Goal: Transaction & Acquisition: Purchase product/service

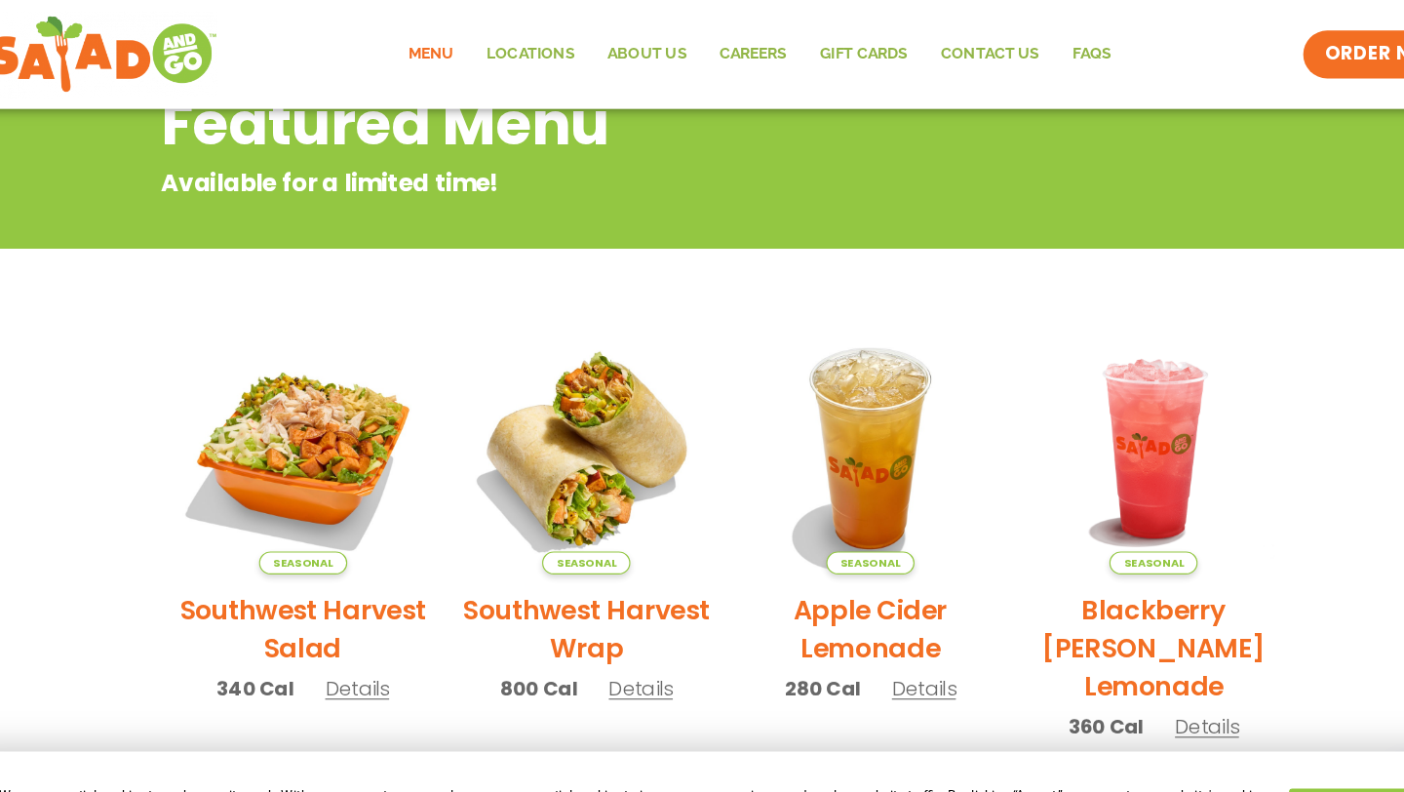
scroll to position [139, 0]
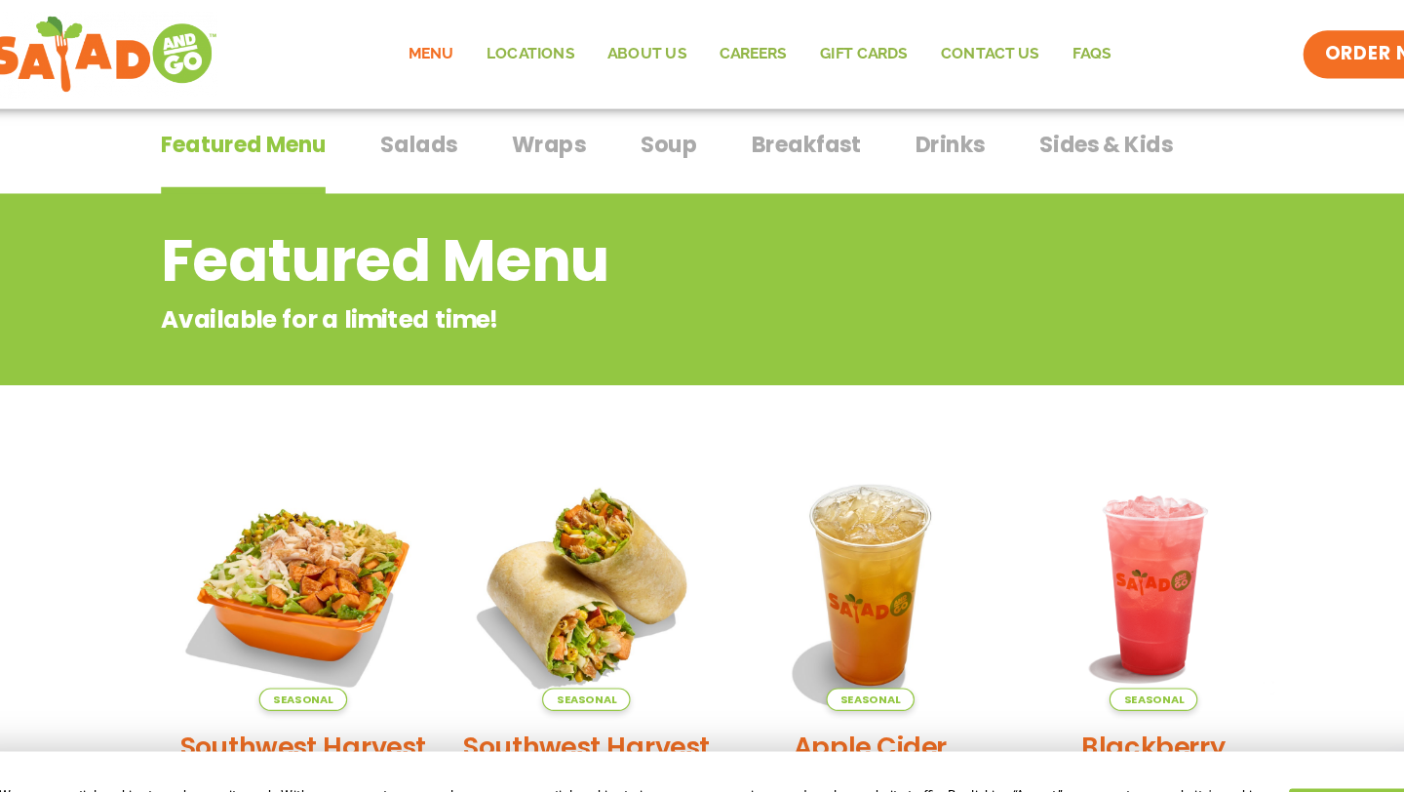
click at [424, 134] on span "Salads" at bounding box center [424, 129] width 69 height 29
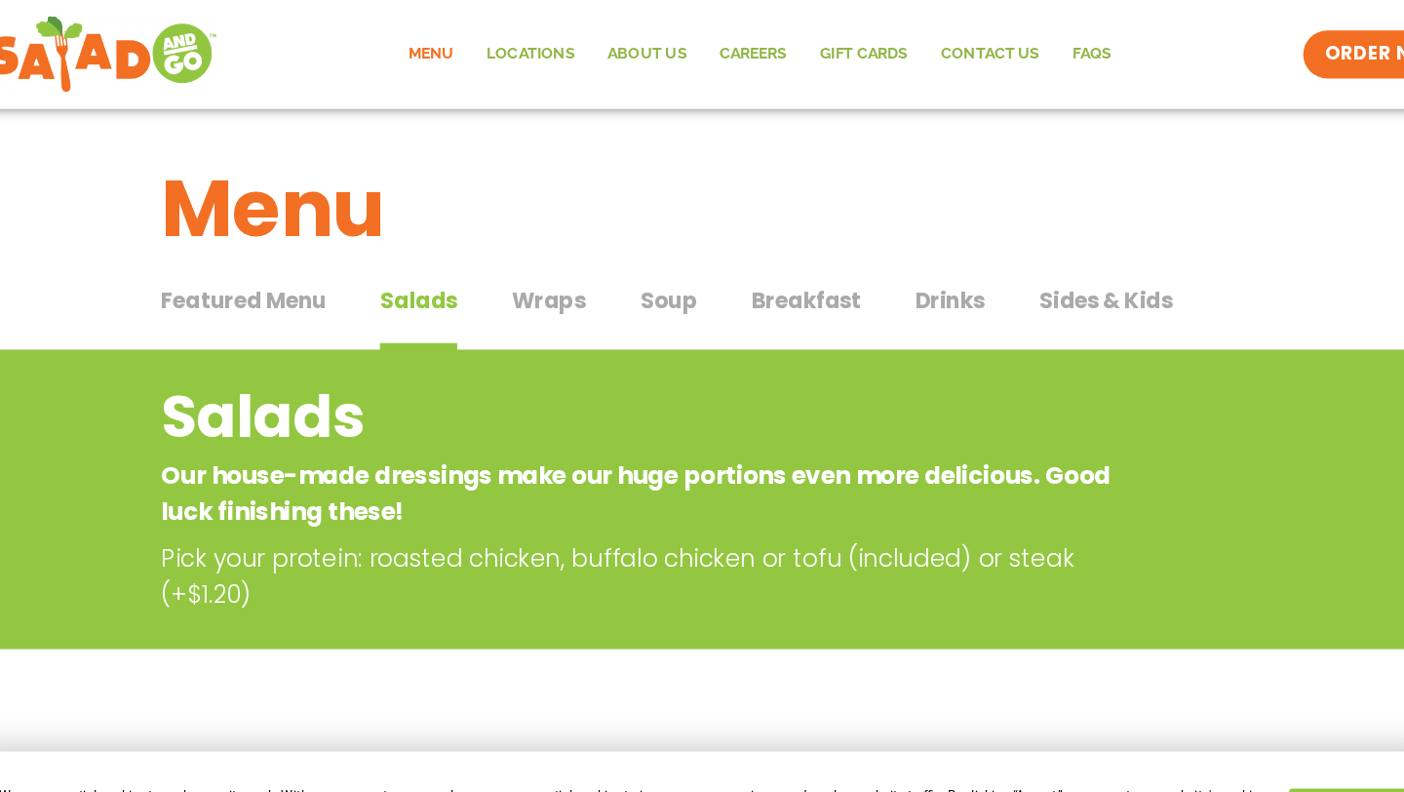
click at [551, 271] on span "Wraps" at bounding box center [541, 269] width 66 height 29
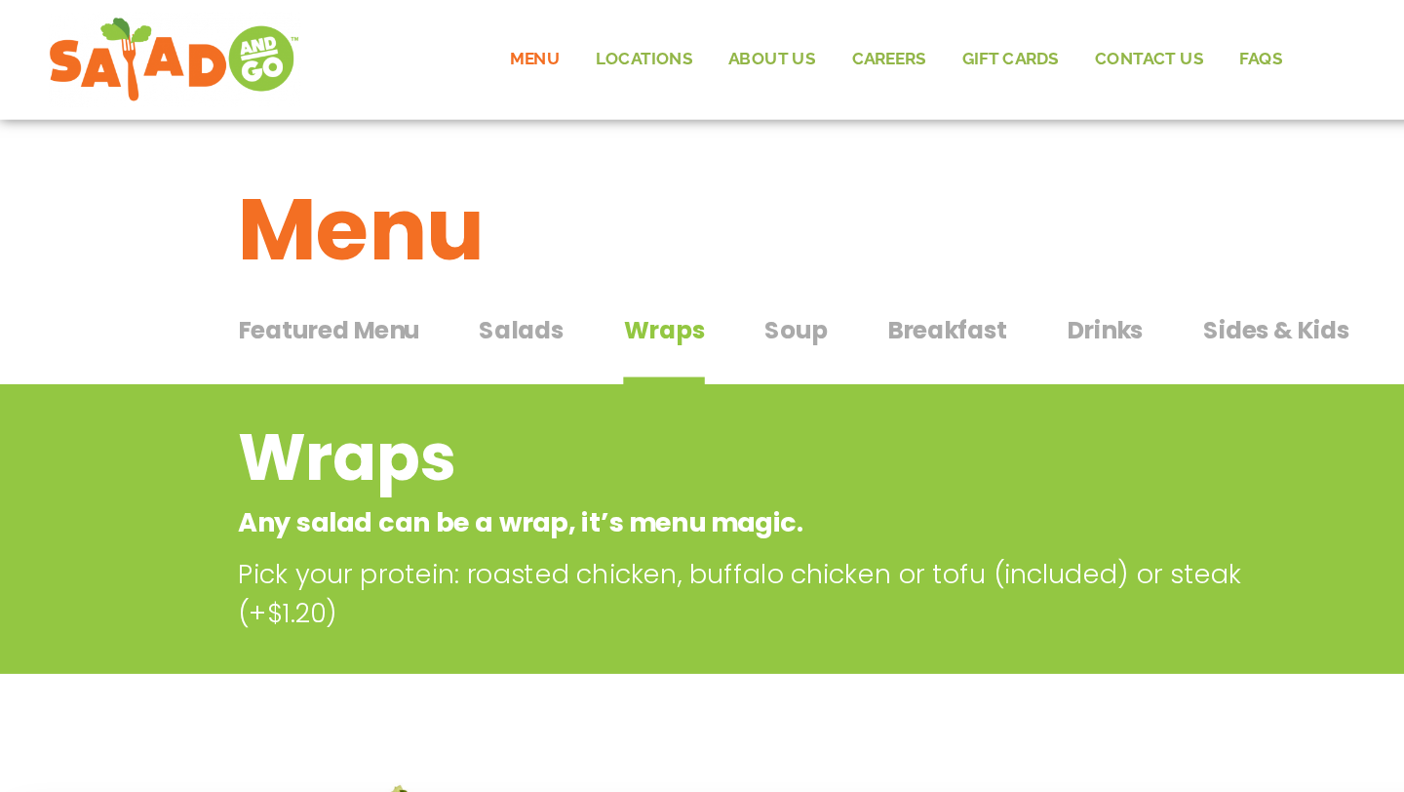
click at [614, 270] on div "Featured Menu Featured Menu Salads Salads Wraps Wraps Soup Soup Breakfast Break…" at bounding box center [702, 281] width 1016 height 66
click at [655, 277] on span "Soup" at bounding box center [648, 269] width 51 height 29
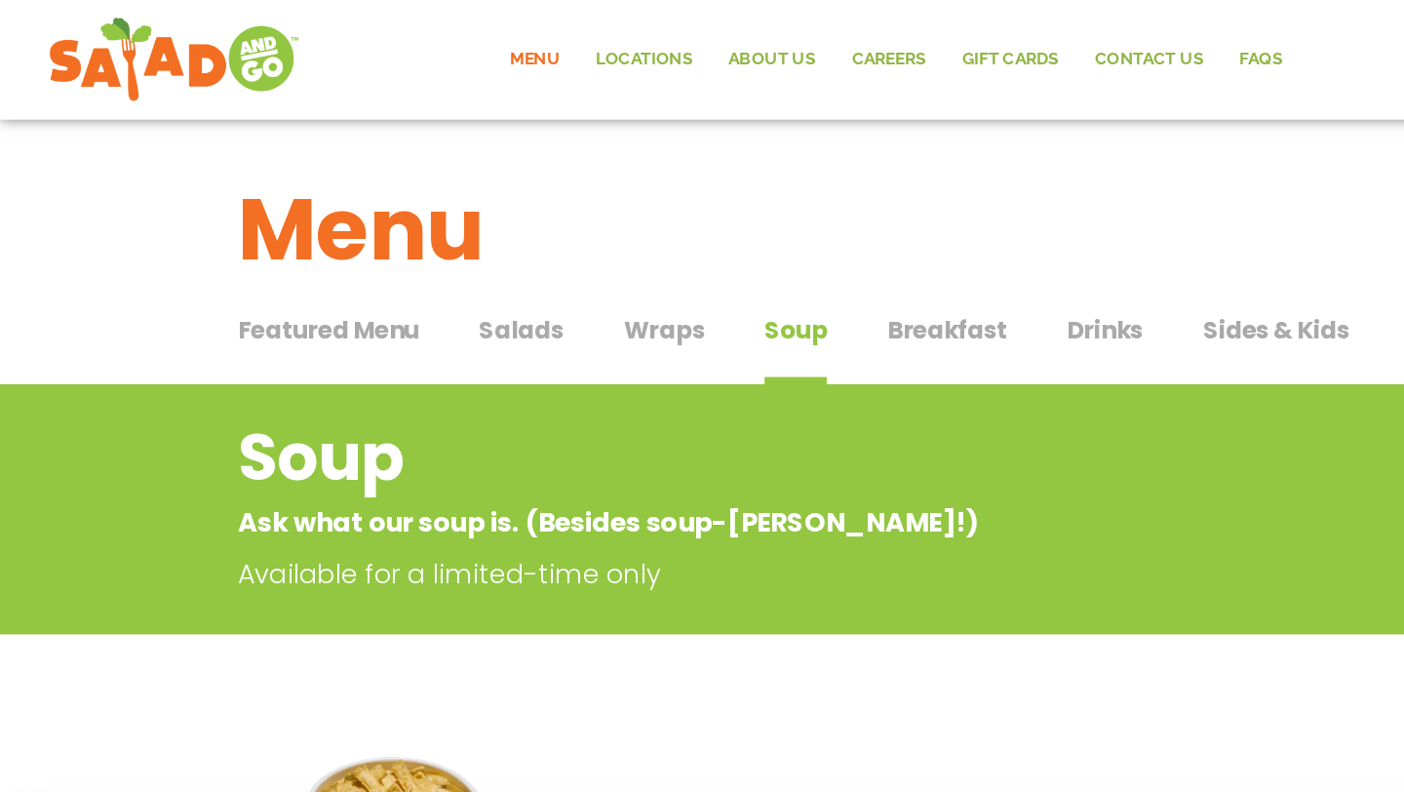
click at [761, 283] on span "Breakfast" at bounding box center [772, 269] width 98 height 29
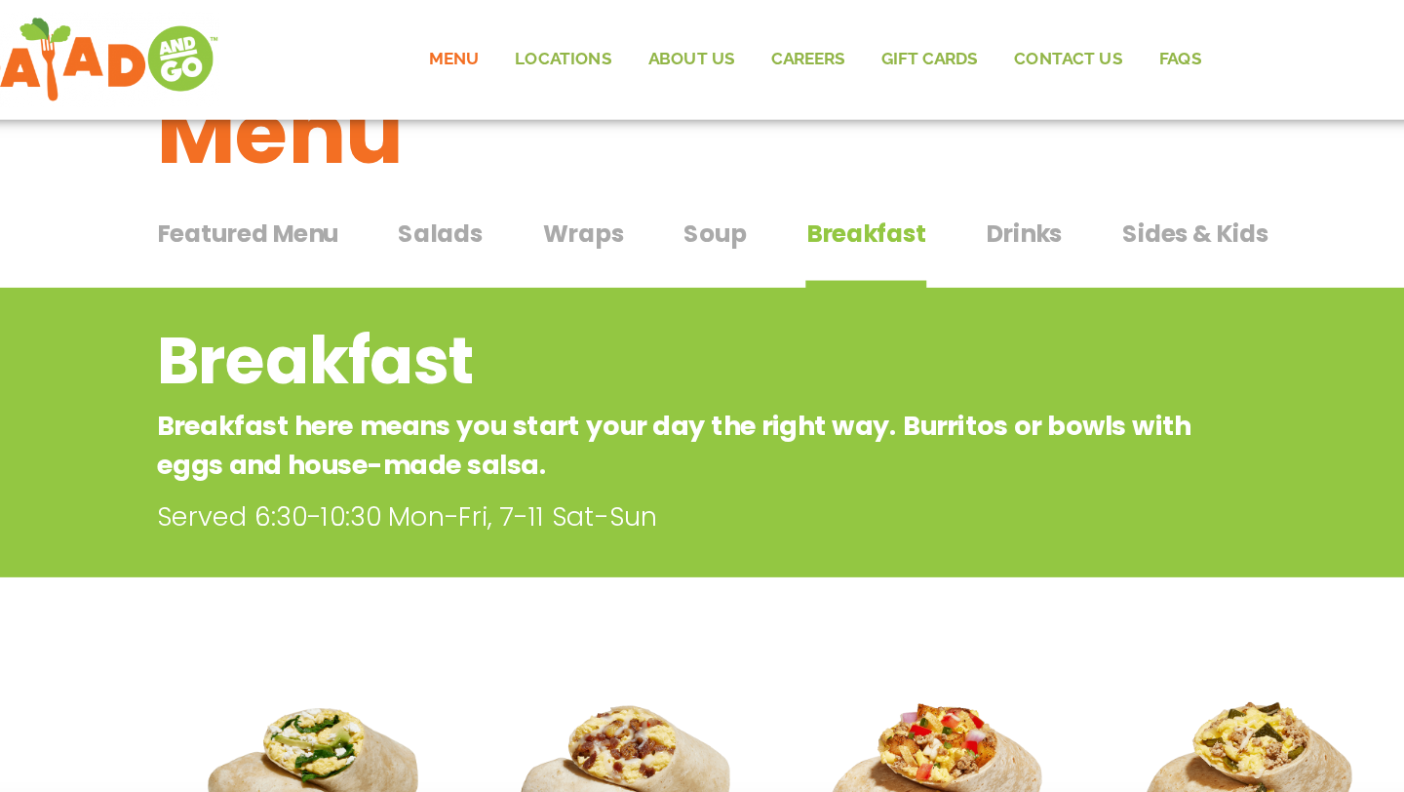
scroll to position [76, 0]
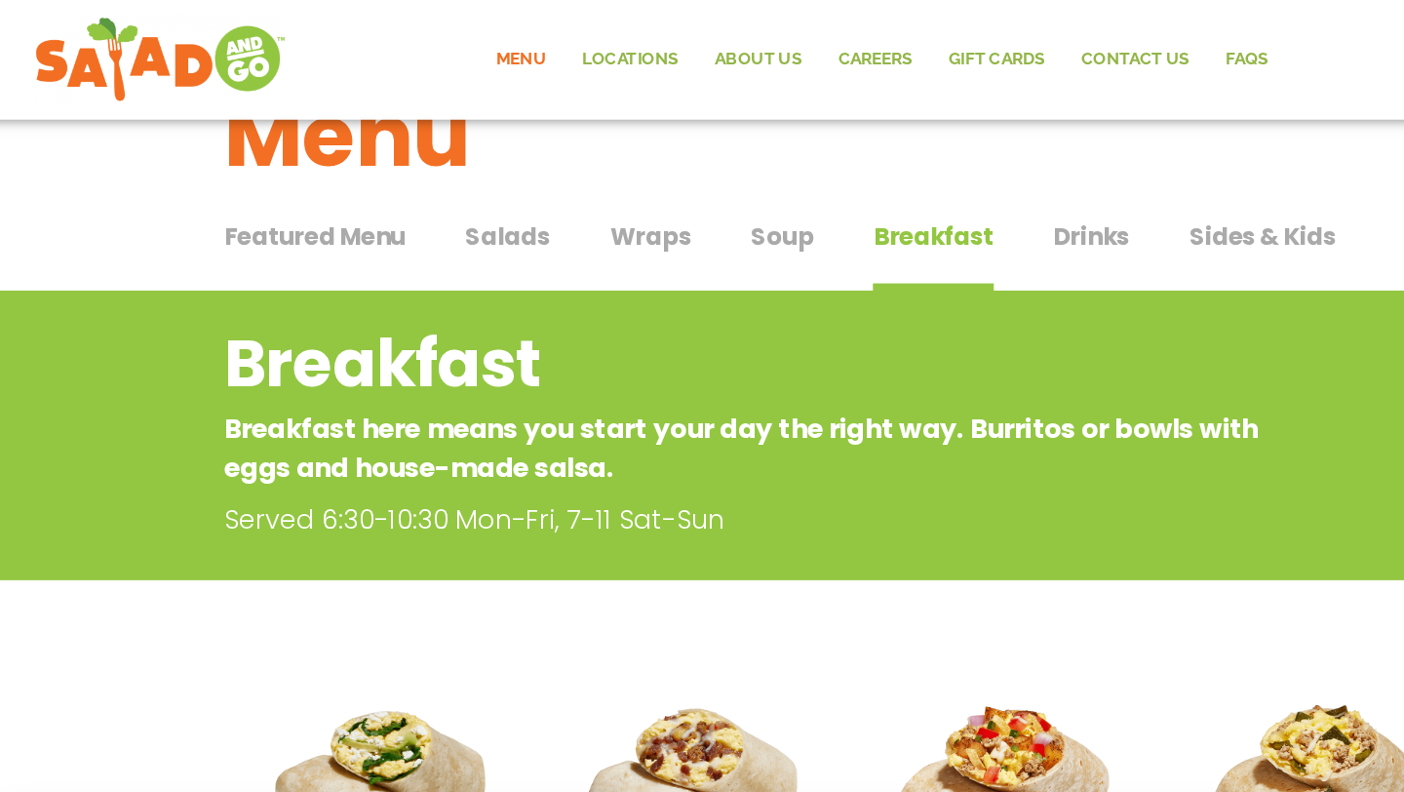
click at [995, 192] on span "Sides & Kids" at bounding box center [1040, 192] width 120 height 29
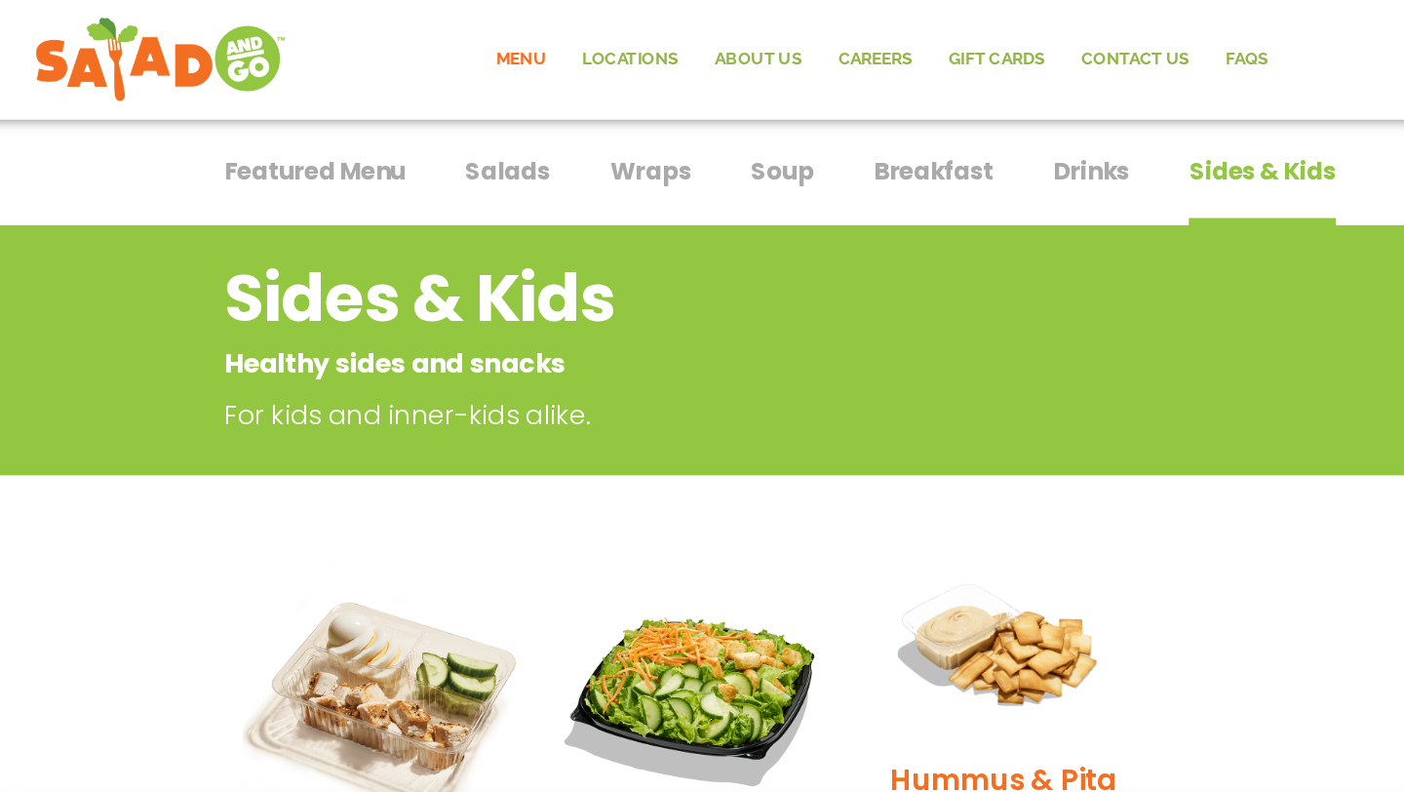
scroll to position [85, 0]
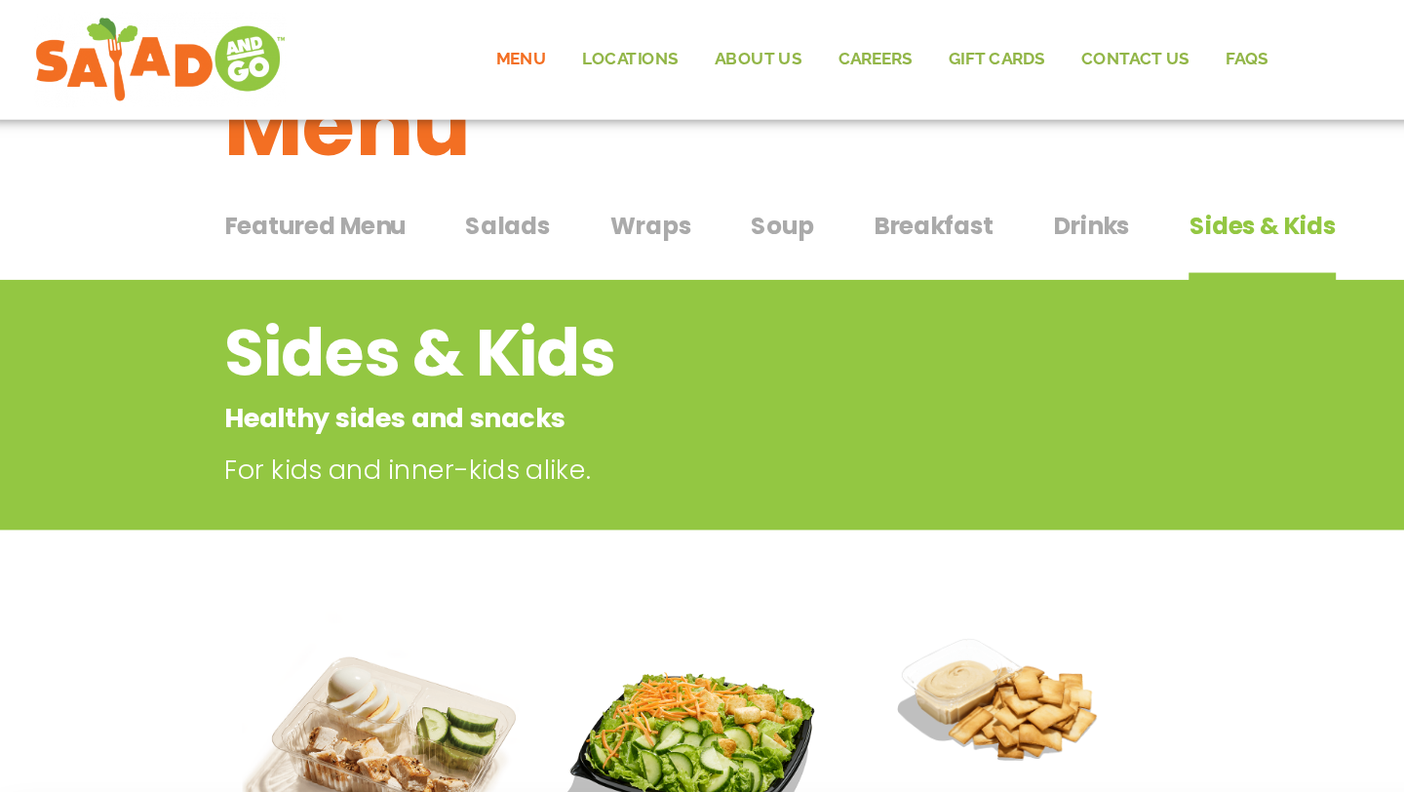
click at [892, 186] on span "Drinks" at bounding box center [901, 184] width 62 height 29
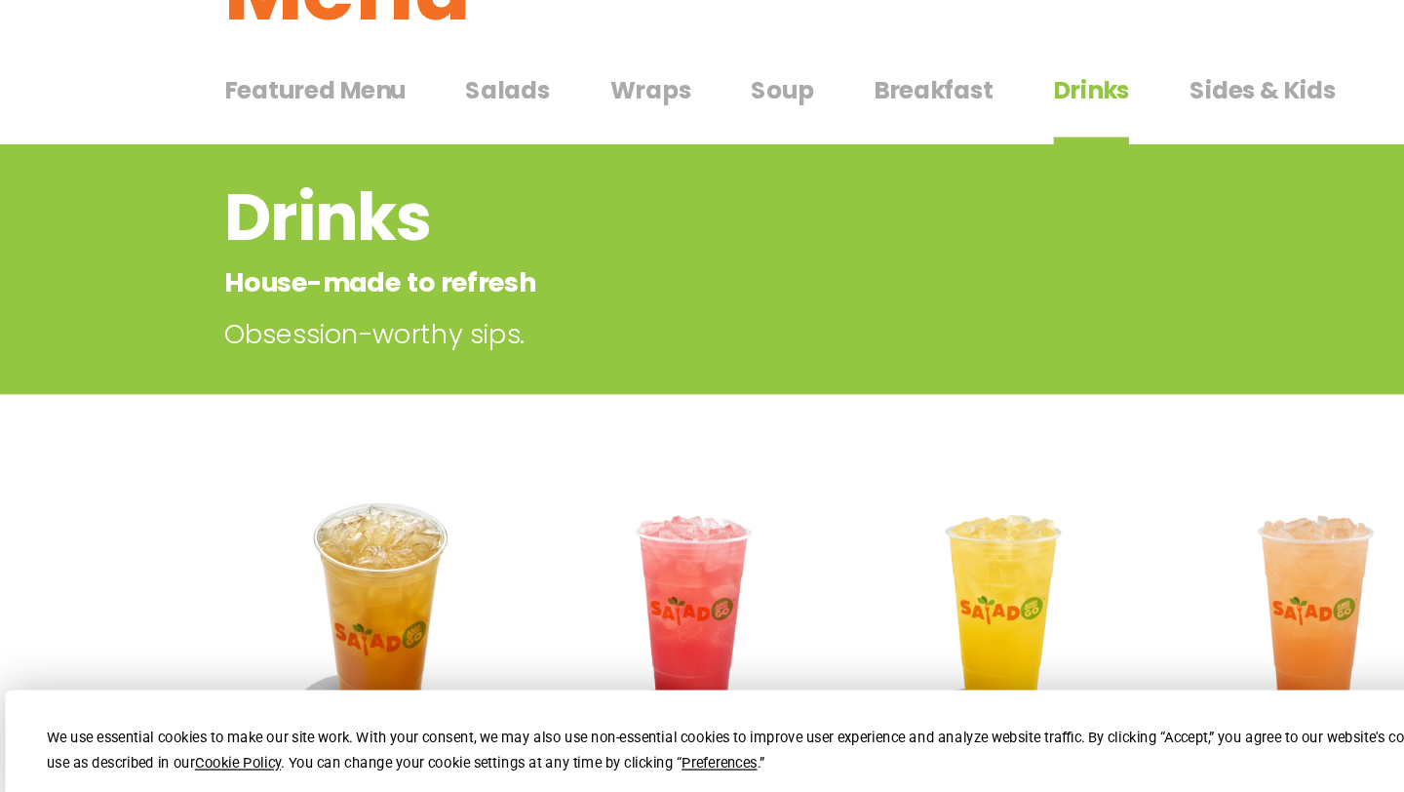
click at [777, 205] on button "Breakfast Breakfast" at bounding box center [772, 199] width 98 height 59
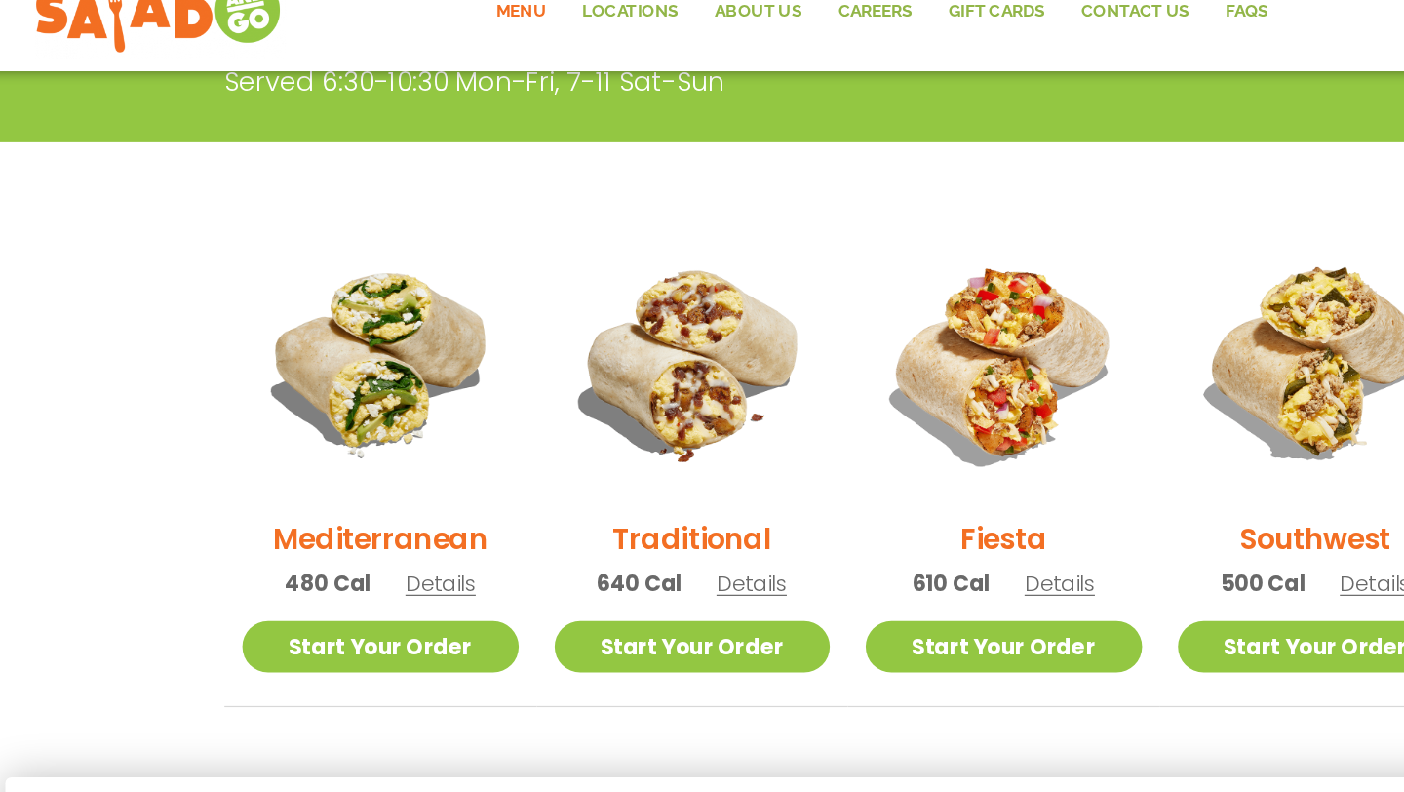
scroll to position [156, 0]
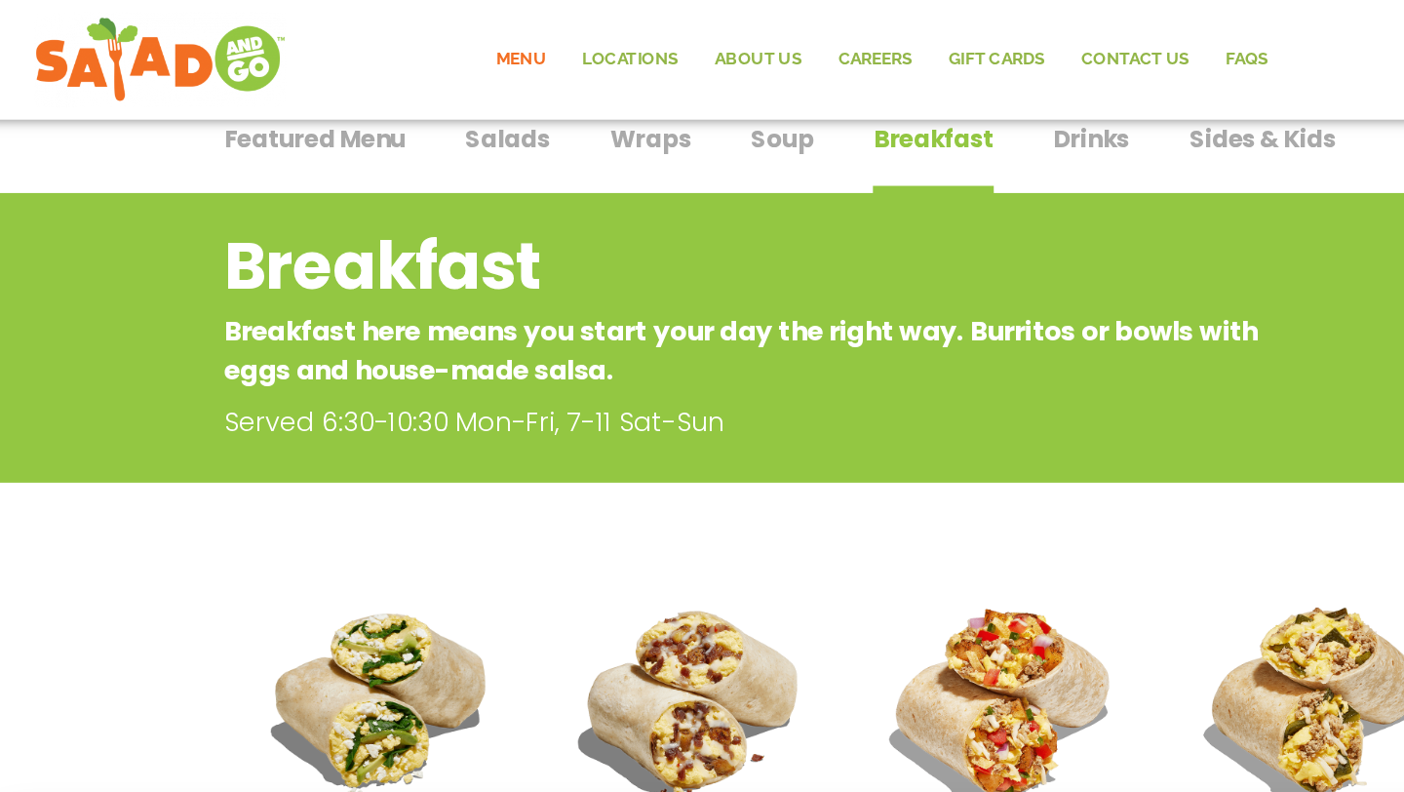
click at [671, 120] on div "Featured Menu Featured Menu Salads Salads Wraps Wraps Soup Soup Breakfast Break…" at bounding box center [702, 125] width 1016 height 66
click at [642, 118] on span "Soup" at bounding box center [648, 113] width 51 height 29
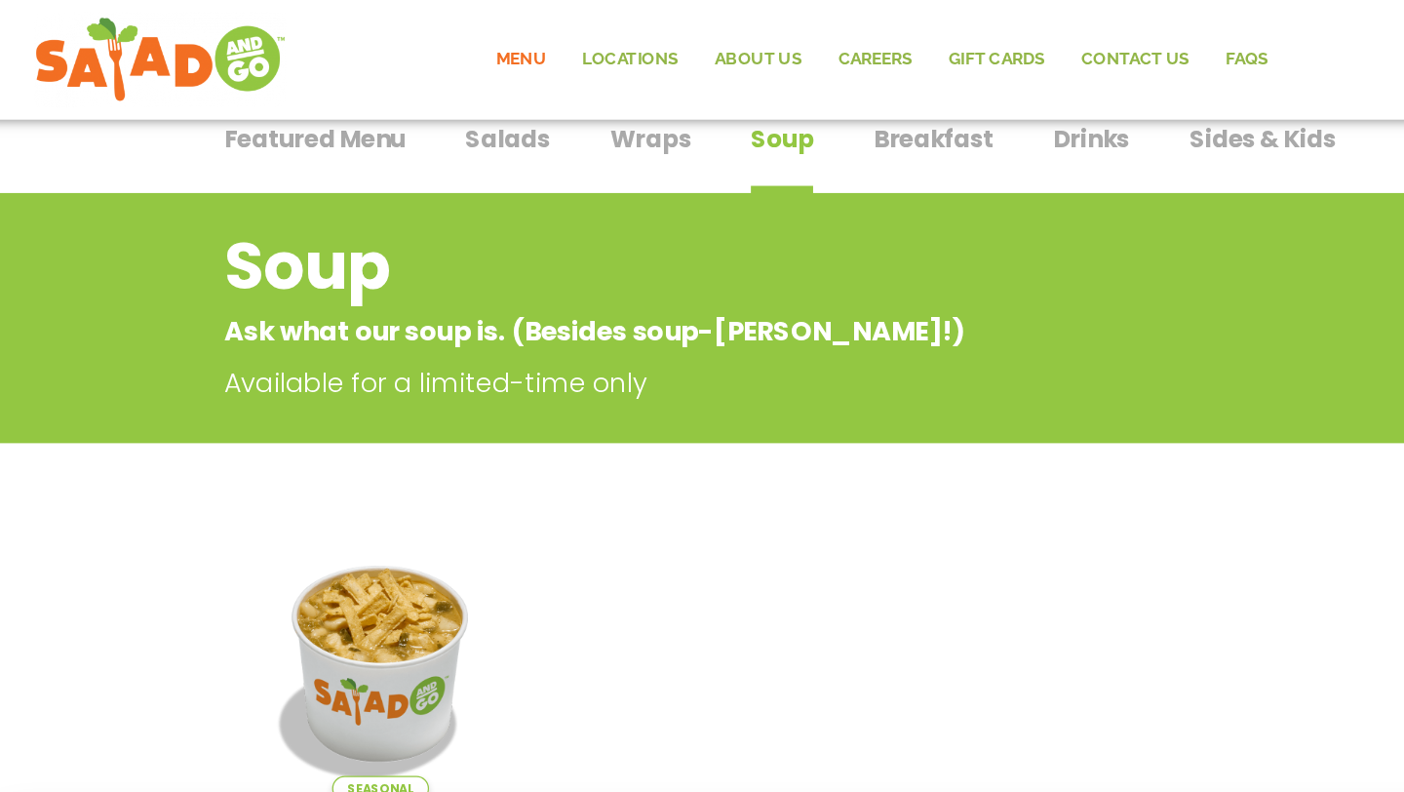
click at [508, 114] on span "Wraps" at bounding box center [541, 113] width 66 height 29
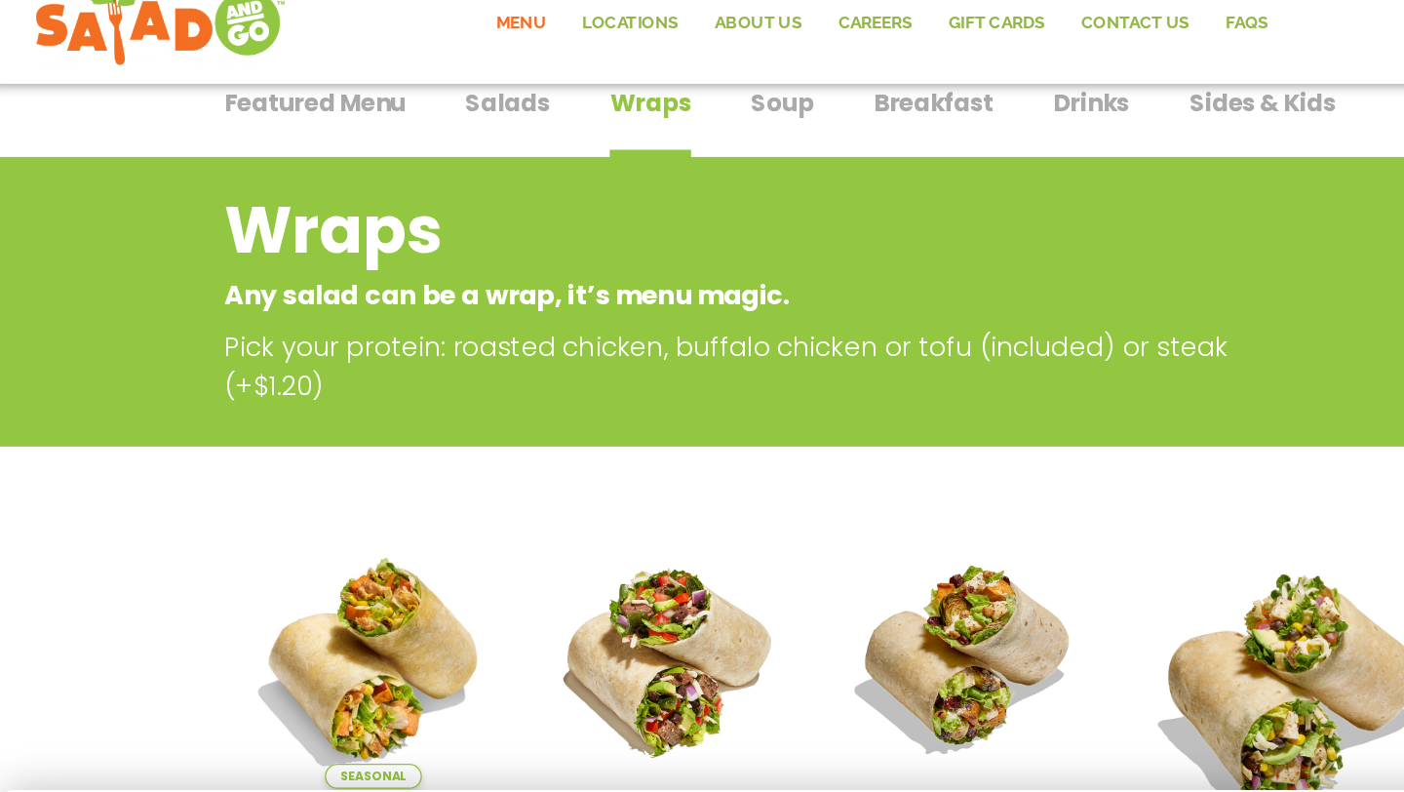
click at [615, 107] on div "Featured Menu Featured Menu Salads Salads Wraps Wraps Soup Soup Breakfast Break…" at bounding box center [702, 125] width 1016 height 66
click at [618, 108] on div "Featured Menu Featured Menu Salads Salads Wraps Wraps Soup Soup Breakfast Break…" at bounding box center [702, 125] width 1016 height 66
click at [623, 112] on span "Soup" at bounding box center [648, 113] width 51 height 29
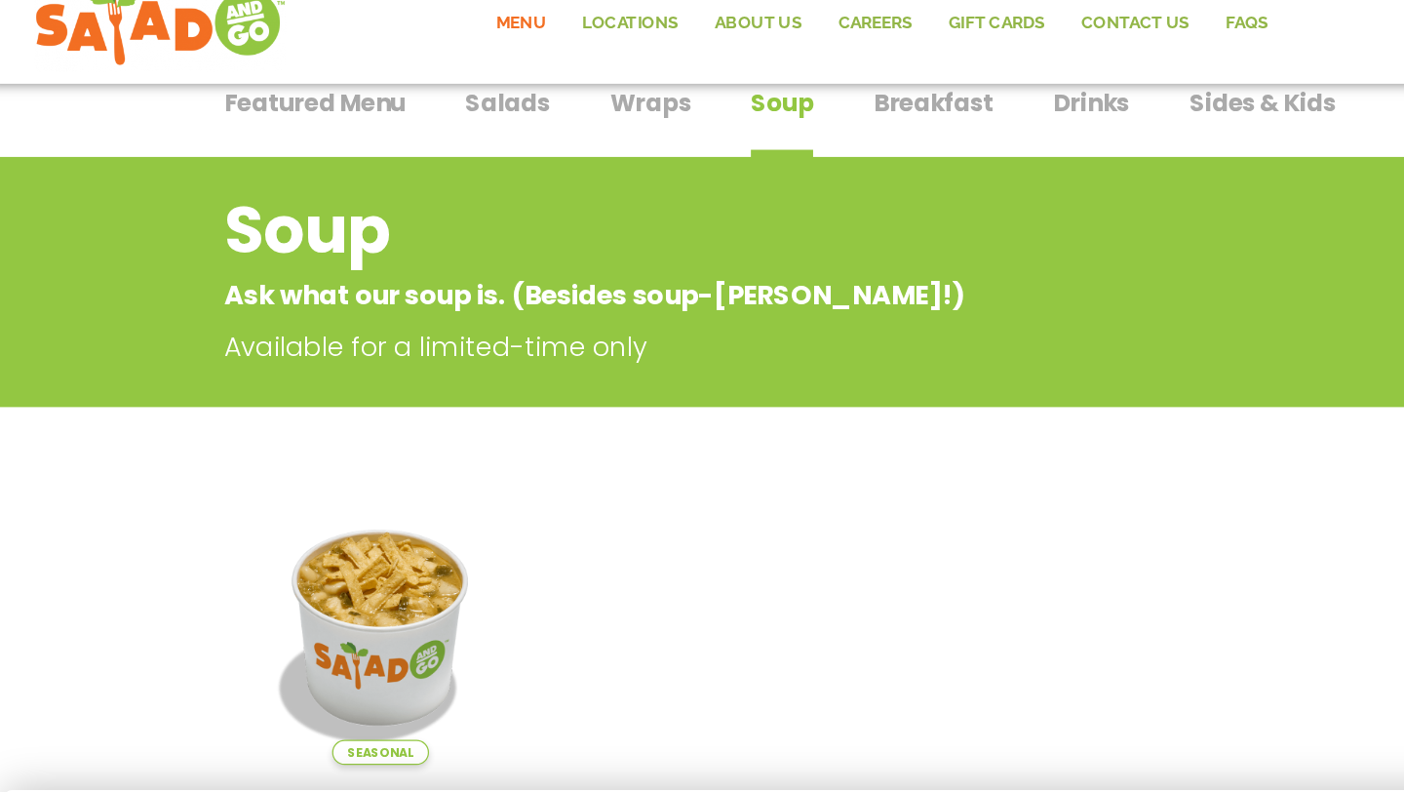
click at [578, 107] on div "Featured Menu Featured Menu Salads Salads Wraps Wraps Soup Soup Breakfast Break…" at bounding box center [702, 125] width 1016 height 66
click at [561, 110] on span "Wraps" at bounding box center [541, 113] width 66 height 29
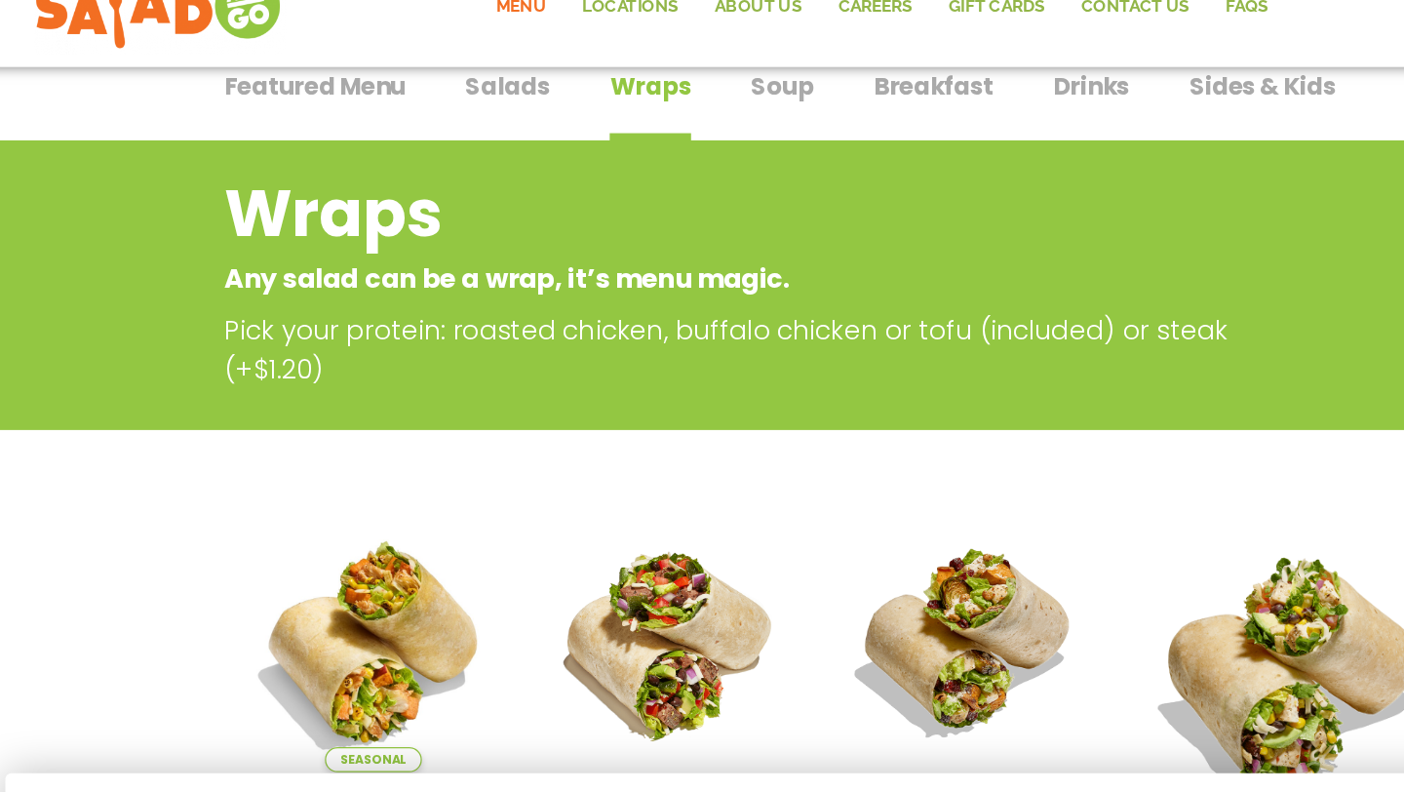
click at [452, 121] on span "Salads" at bounding box center [424, 113] width 69 height 29
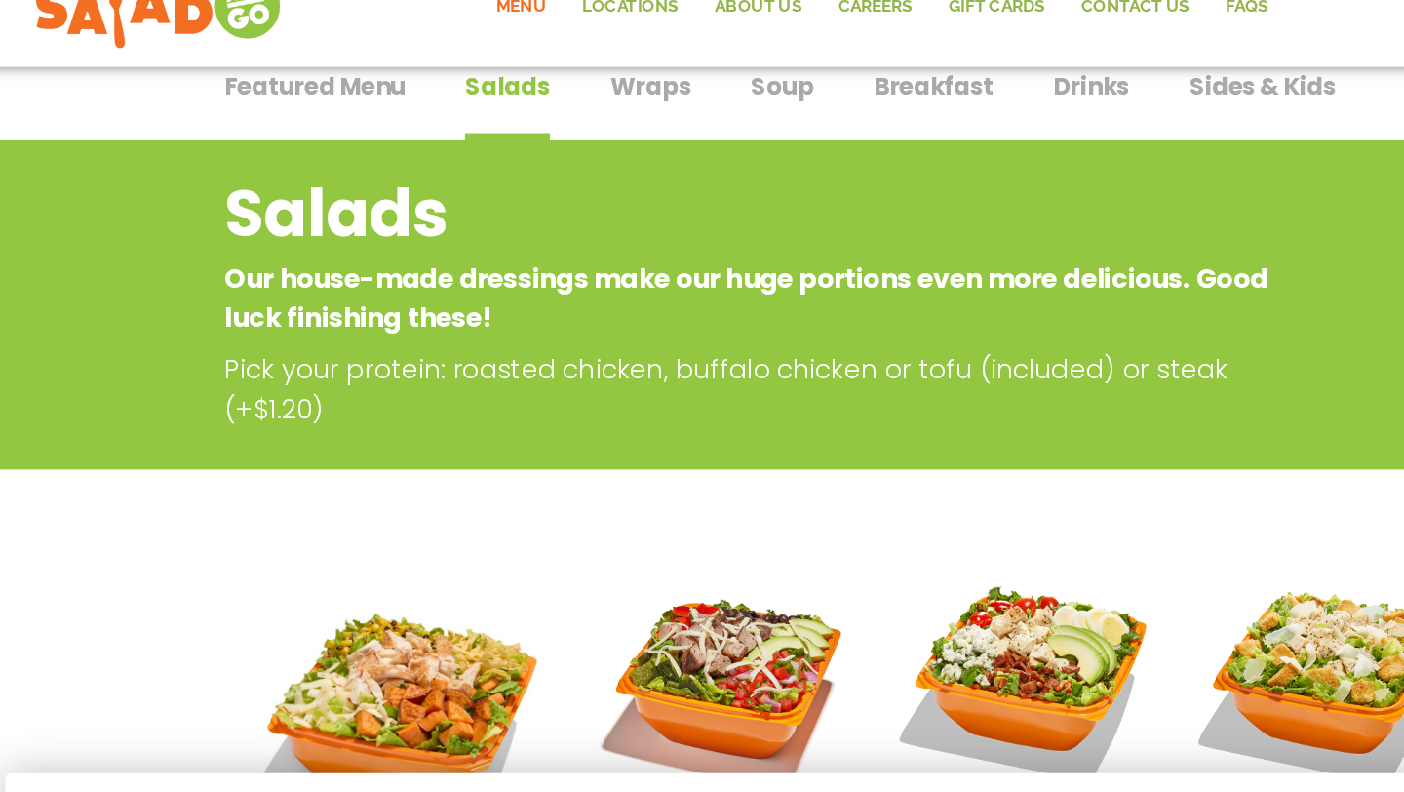
click at [508, 127] on button "Wraps Wraps" at bounding box center [541, 128] width 66 height 59
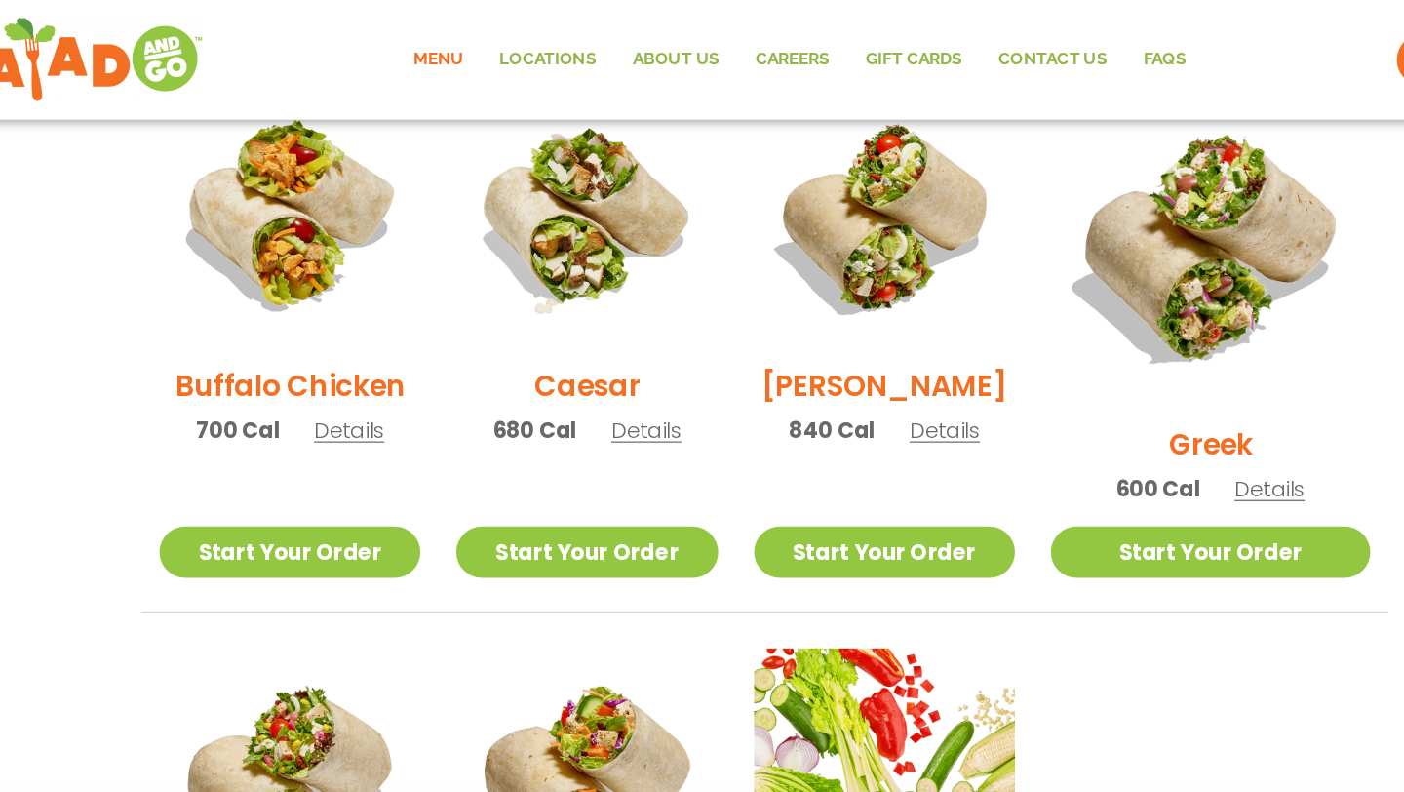
scroll to position [1003, 0]
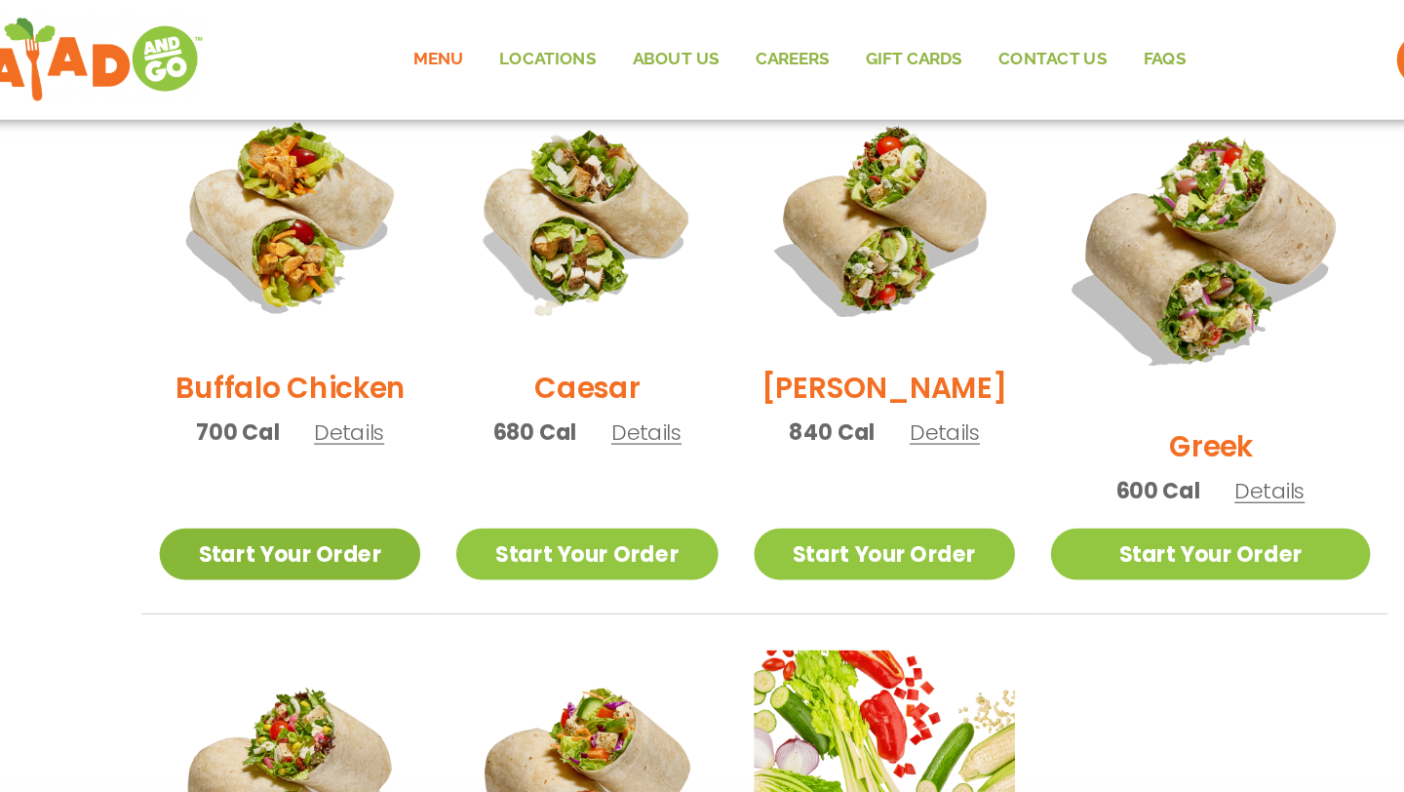
click at [372, 430] on link "Start Your Order" at bounding box center [315, 451] width 213 height 42
